Goal: Information Seeking & Learning: Learn about a topic

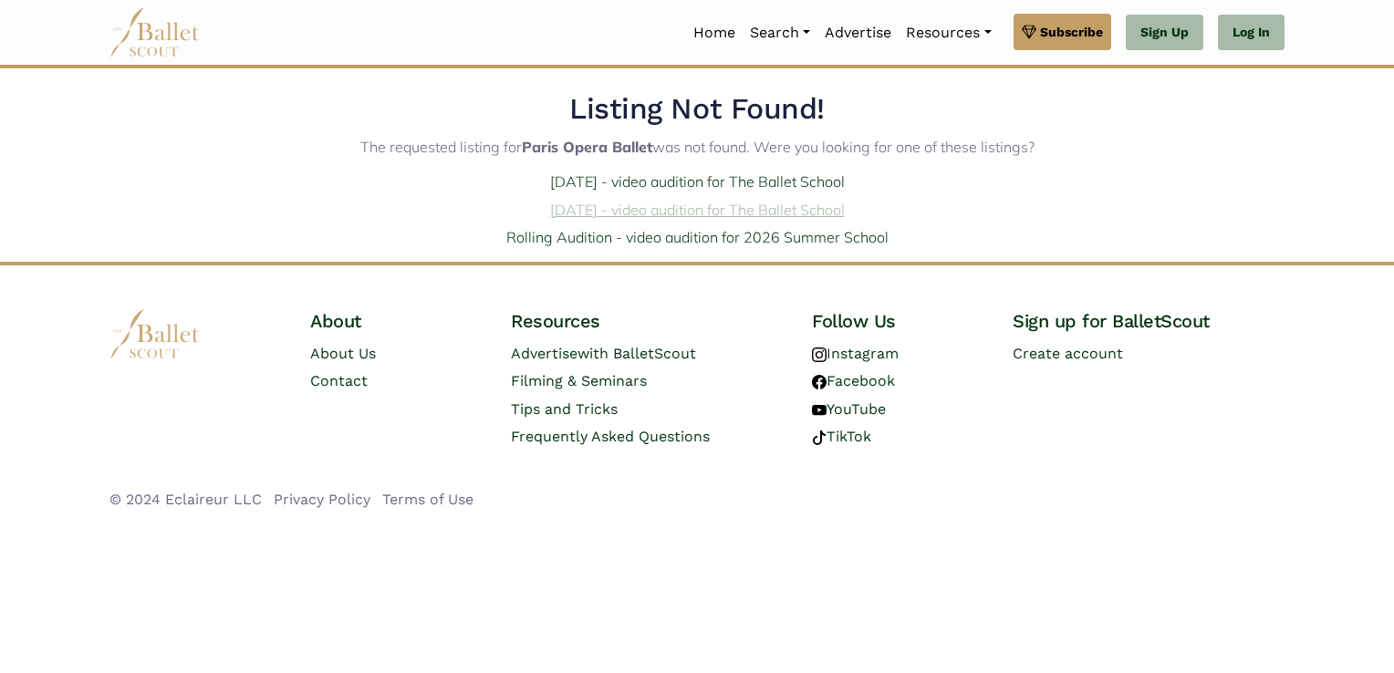
click at [653, 205] on link "Jan. 9, 2026 - video audition for The Ballet School" at bounding box center [697, 210] width 295 height 18
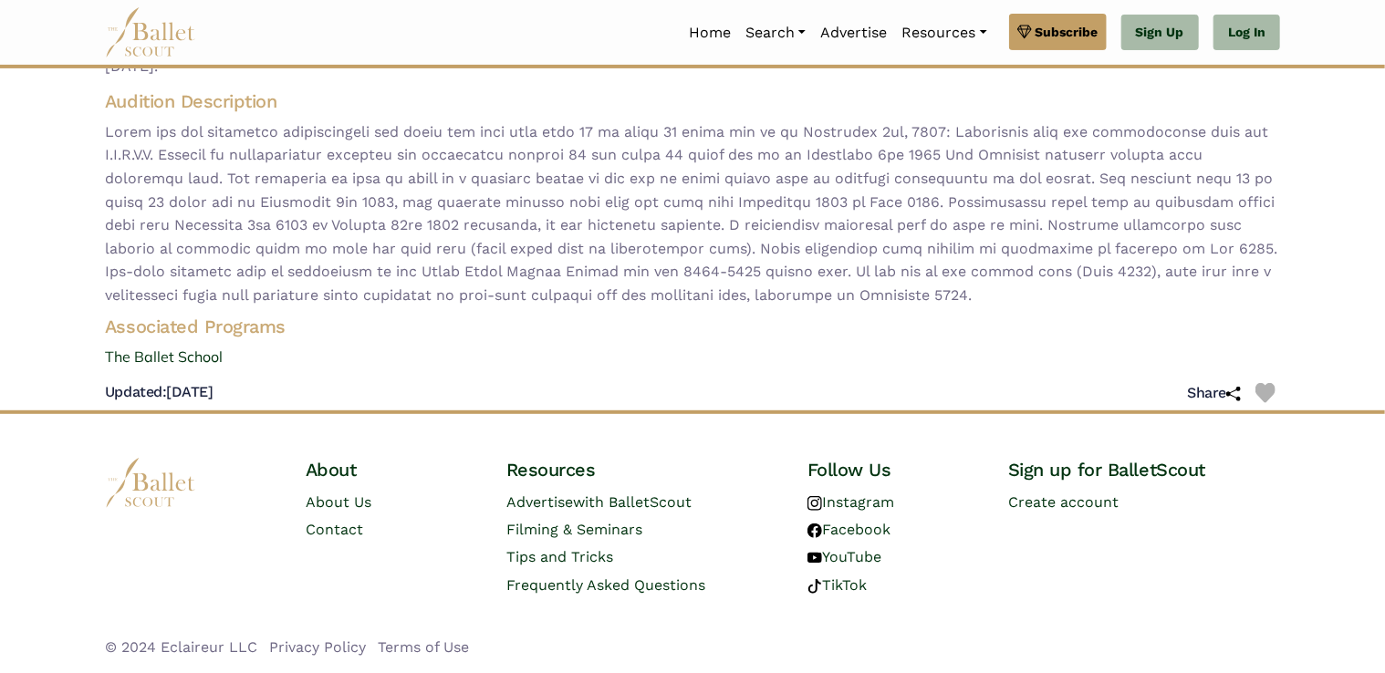
scroll to position [159, 0]
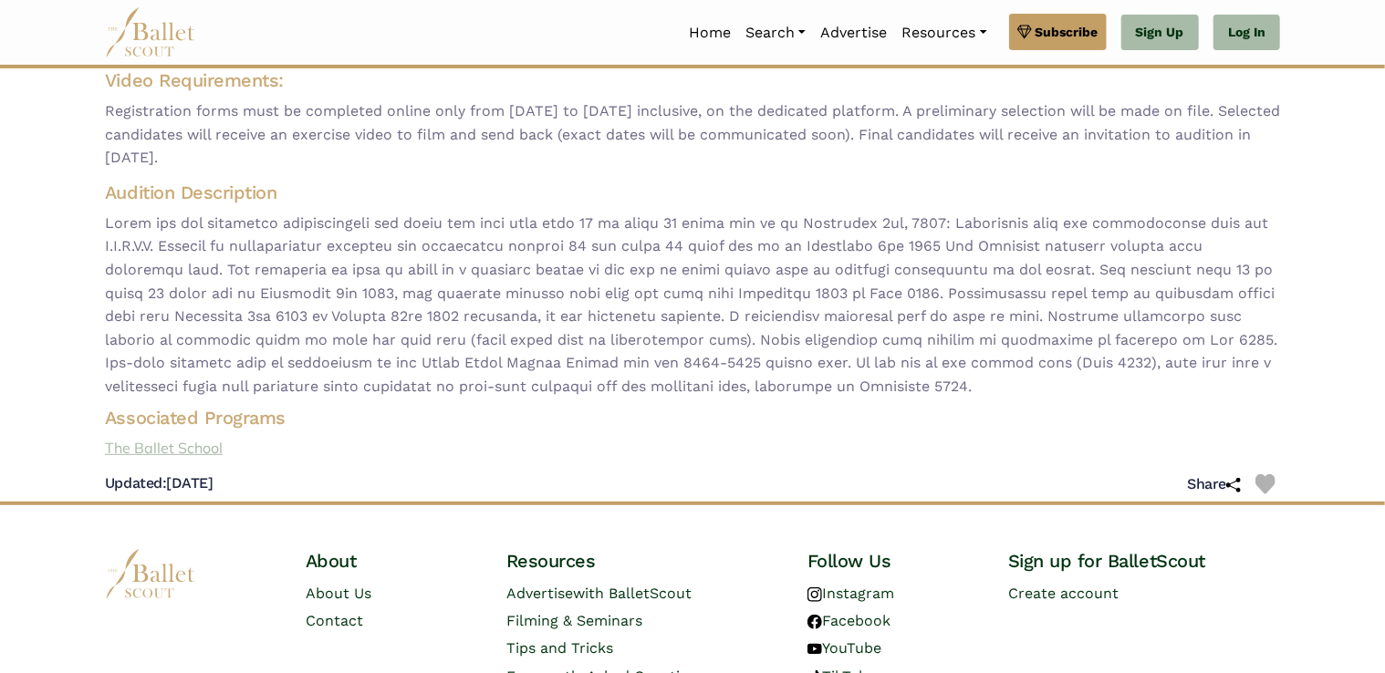
click at [197, 446] on link "The Ballet School" at bounding box center [692, 449] width 1204 height 24
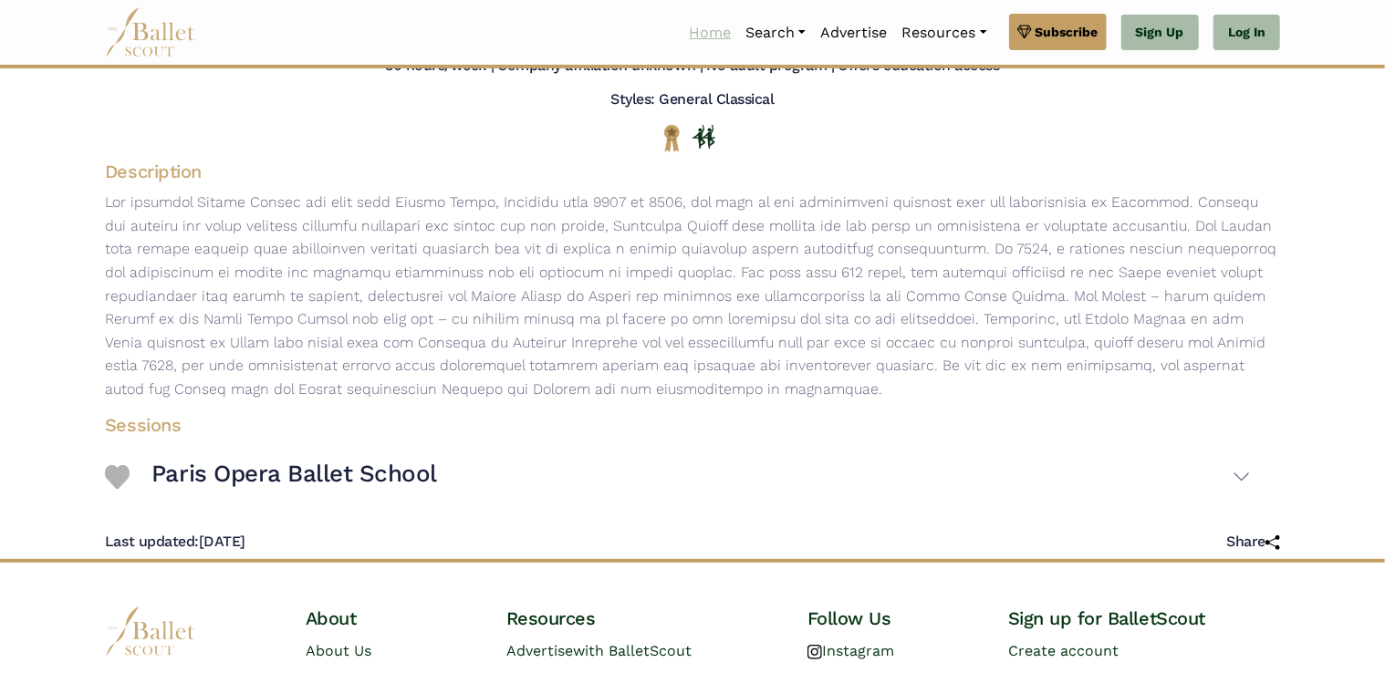
scroll to position [143, 0]
